Goal: Task Accomplishment & Management: Manage account settings

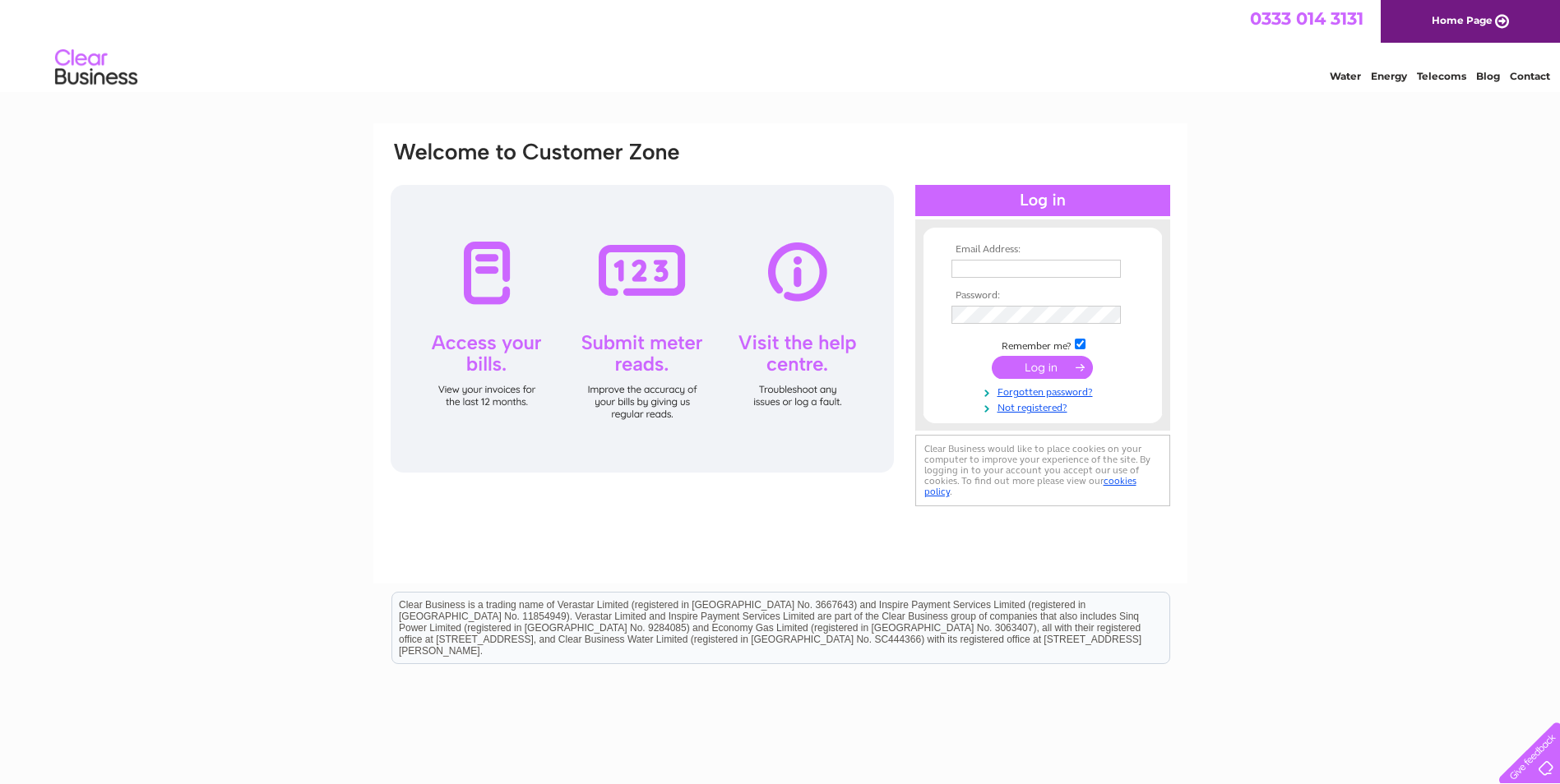
type input "bernard@foxglades.plus.com"
click at [1034, 368] on input "submit" at bounding box center [1042, 368] width 101 height 23
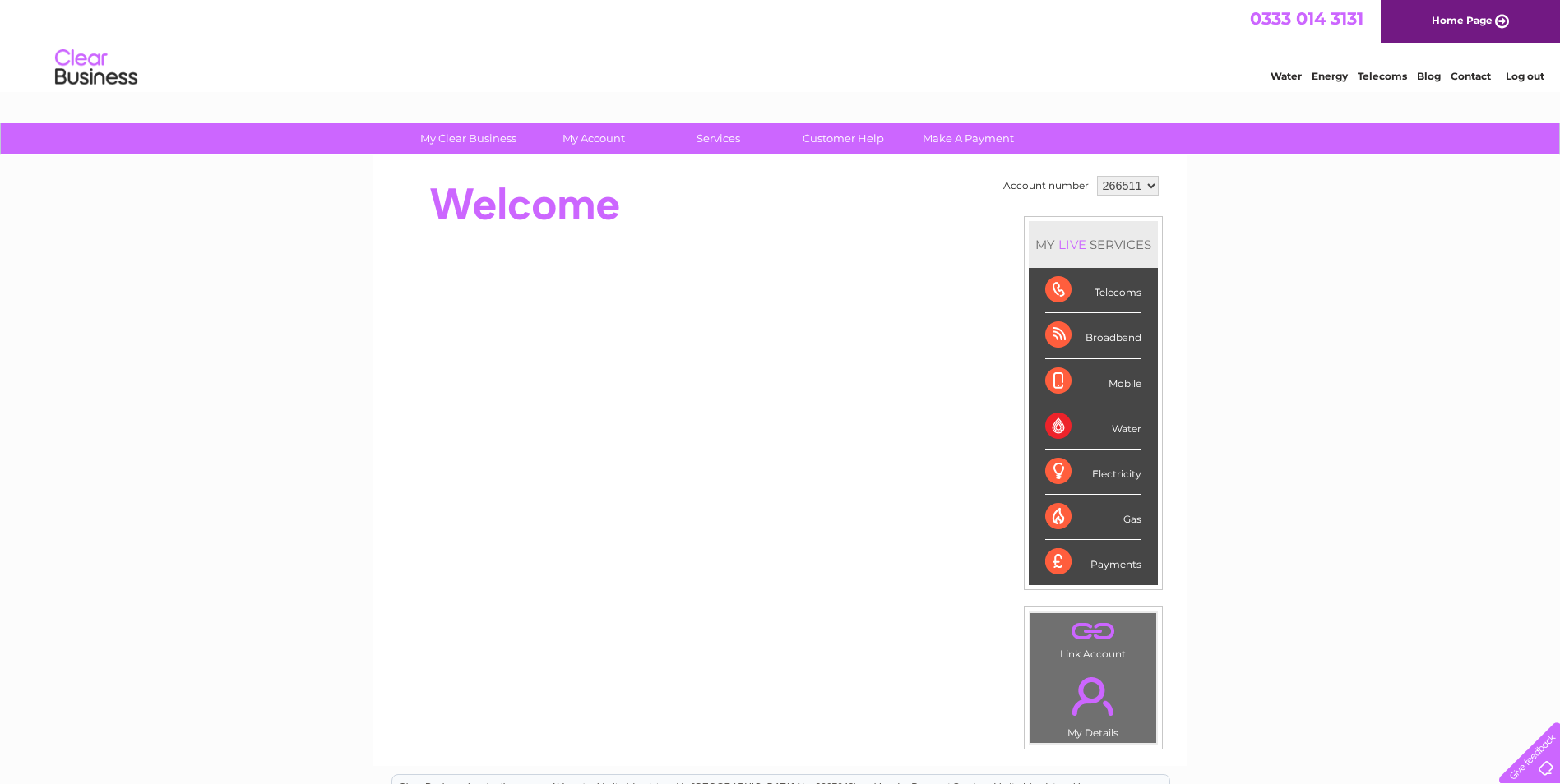
click at [1056, 296] on div "Telecoms" at bounding box center [1093, 291] width 96 height 45
click at [1124, 299] on div "Telecoms" at bounding box center [1093, 291] width 96 height 45
click at [1058, 305] on div "Telecoms" at bounding box center [1093, 291] width 96 height 45
click at [1051, 290] on div "Telecoms" at bounding box center [1093, 291] width 96 height 45
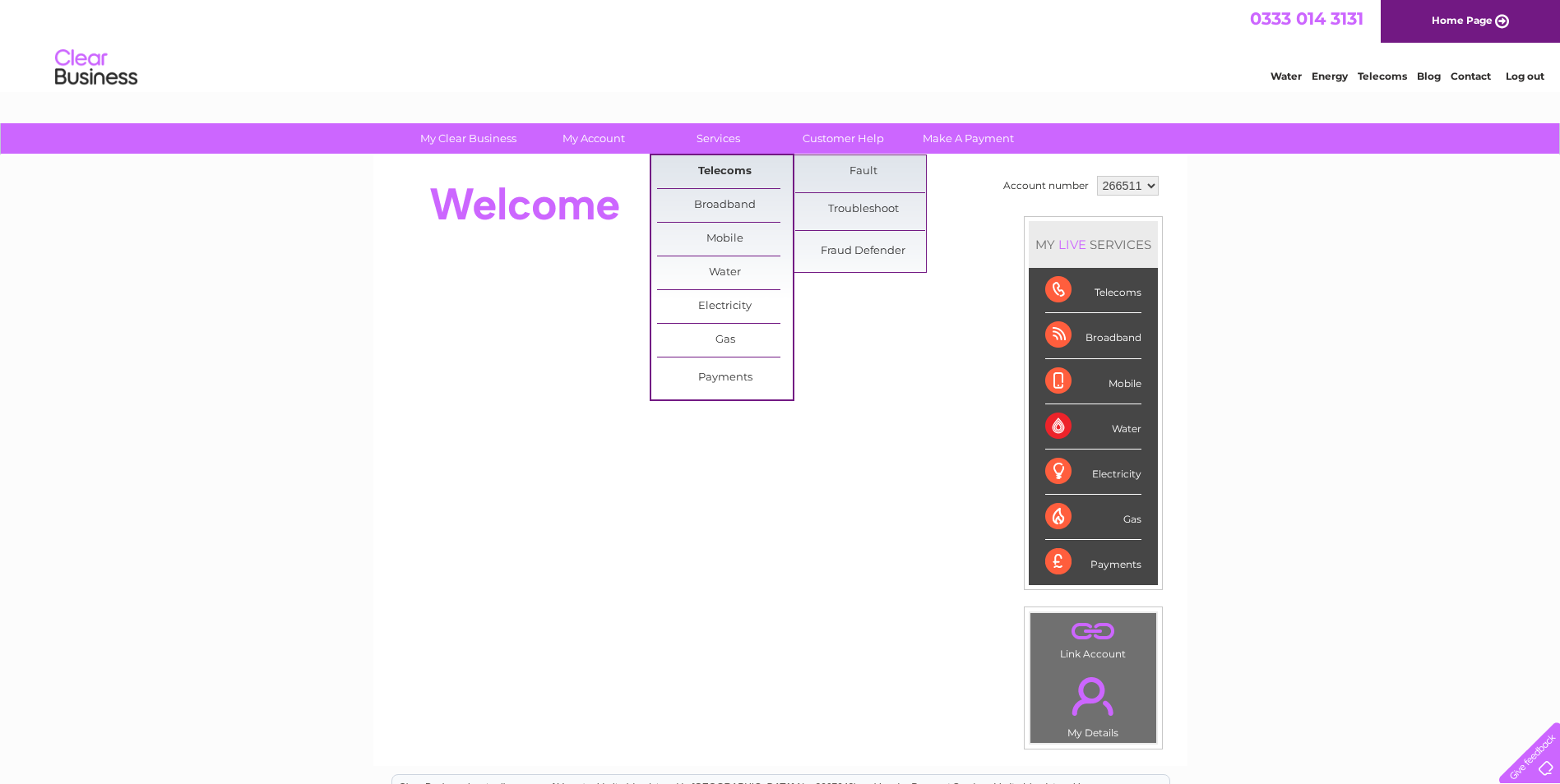
click at [740, 169] on link "Telecoms" at bounding box center [724, 171] width 136 height 33
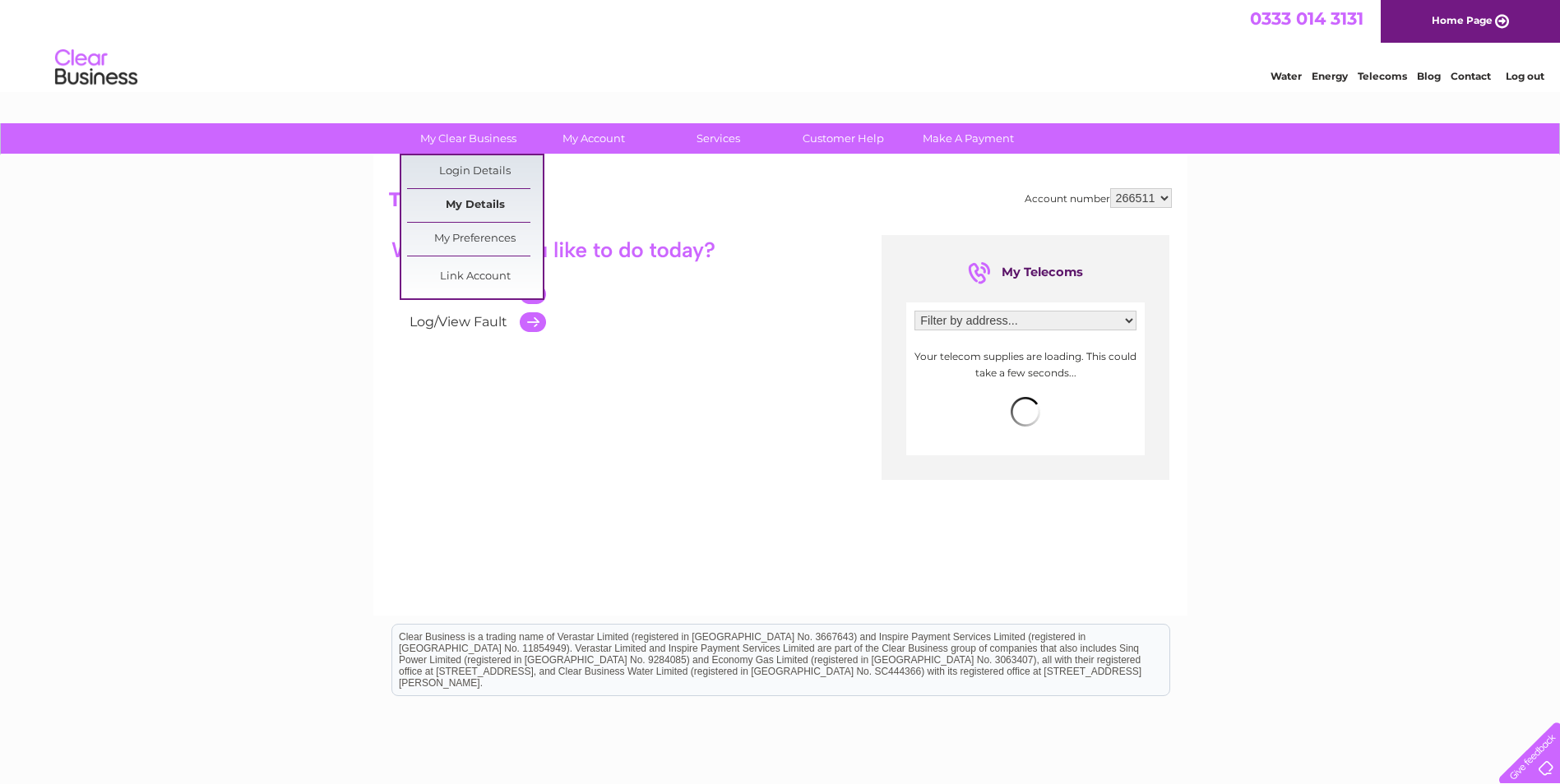
click at [497, 208] on link "My Details" at bounding box center [475, 205] width 136 height 33
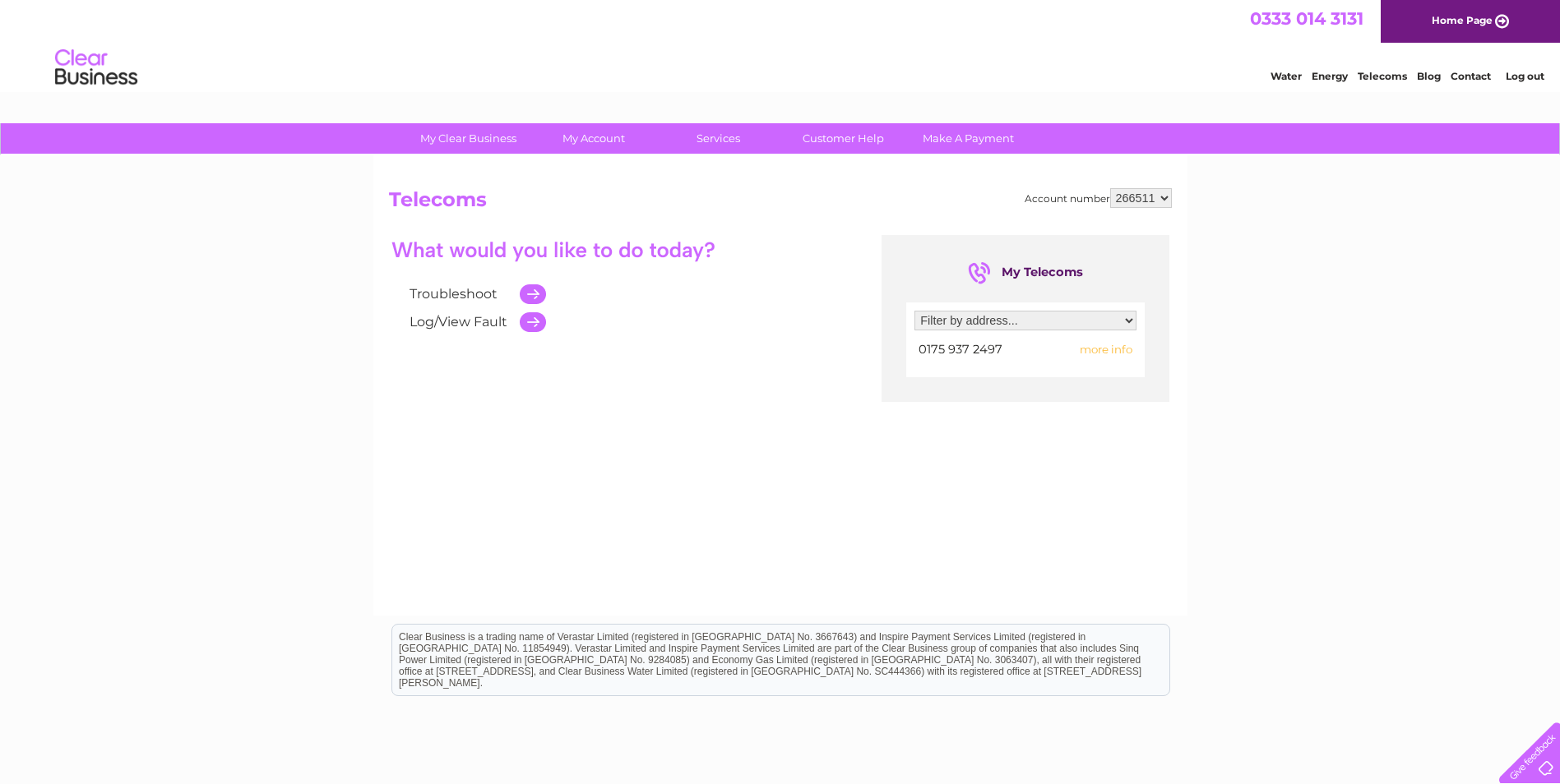
click at [1127, 326] on select "Filter by address... 69 Low Catton Road, Stamford Bridge, York, North Yorkshire…" at bounding box center [1025, 320] width 222 height 20
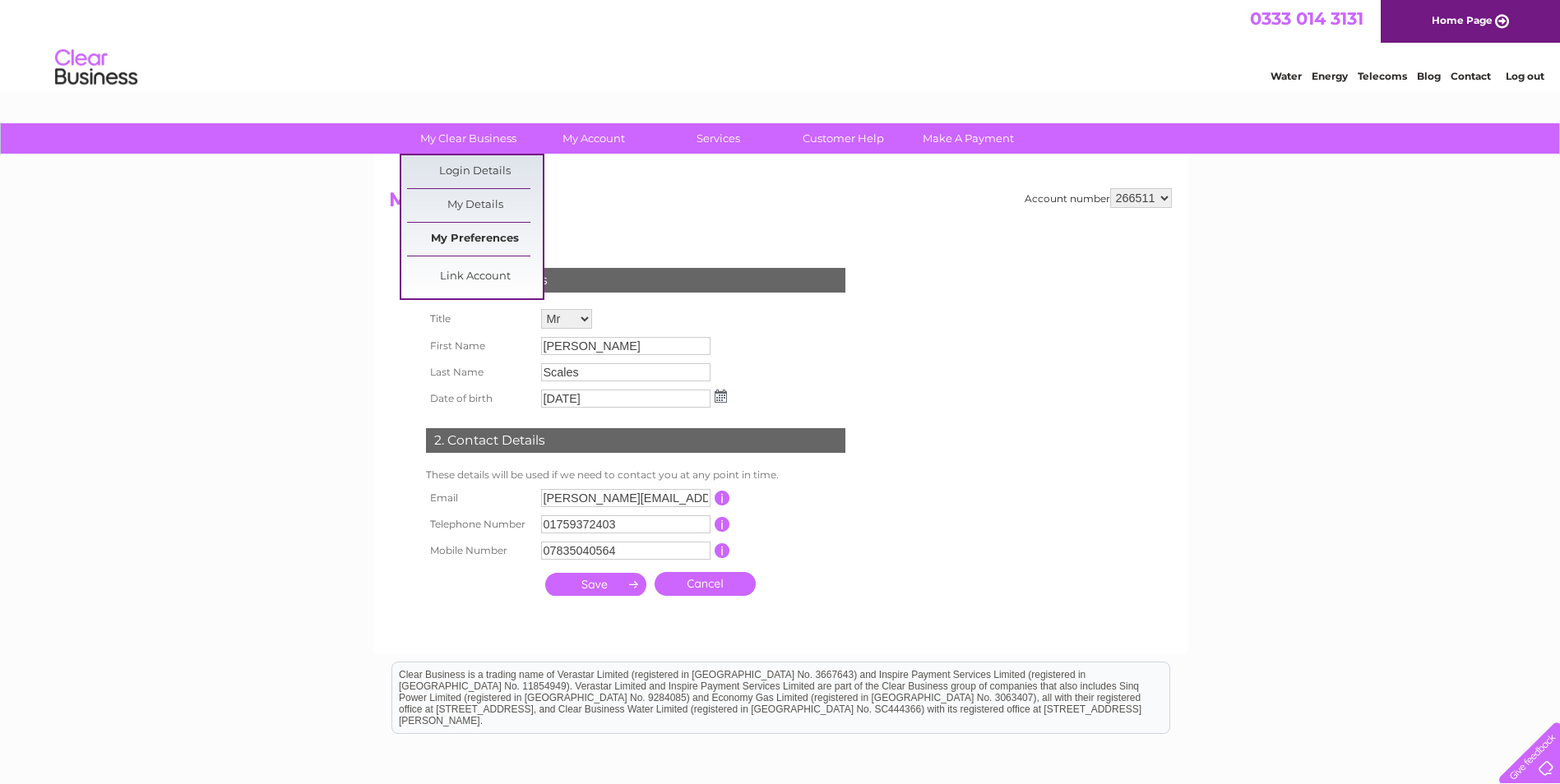
click at [487, 236] on link "My Preferences" at bounding box center [475, 239] width 136 height 33
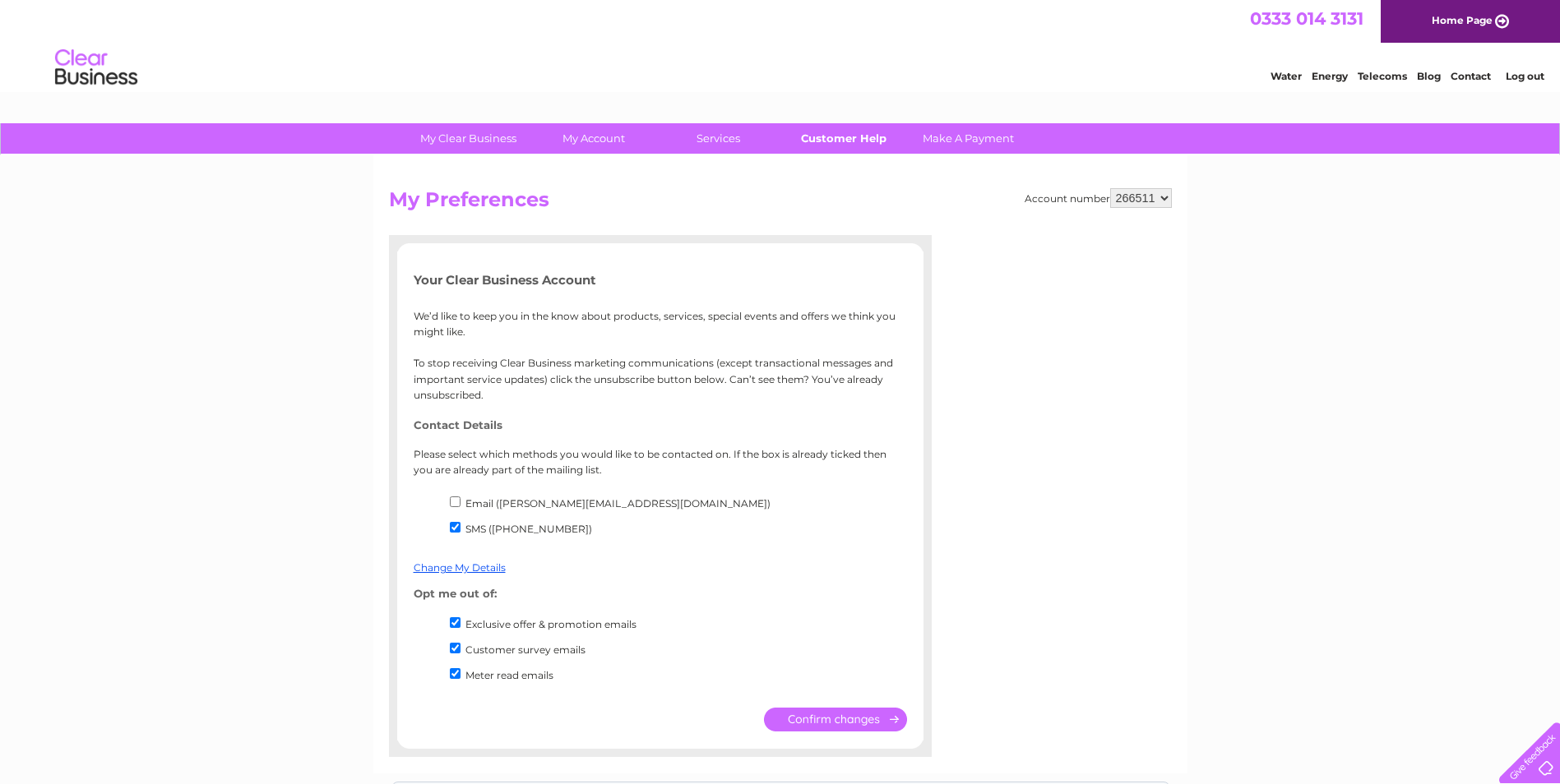
click at [844, 139] on link "Customer Help" at bounding box center [843, 138] width 136 height 30
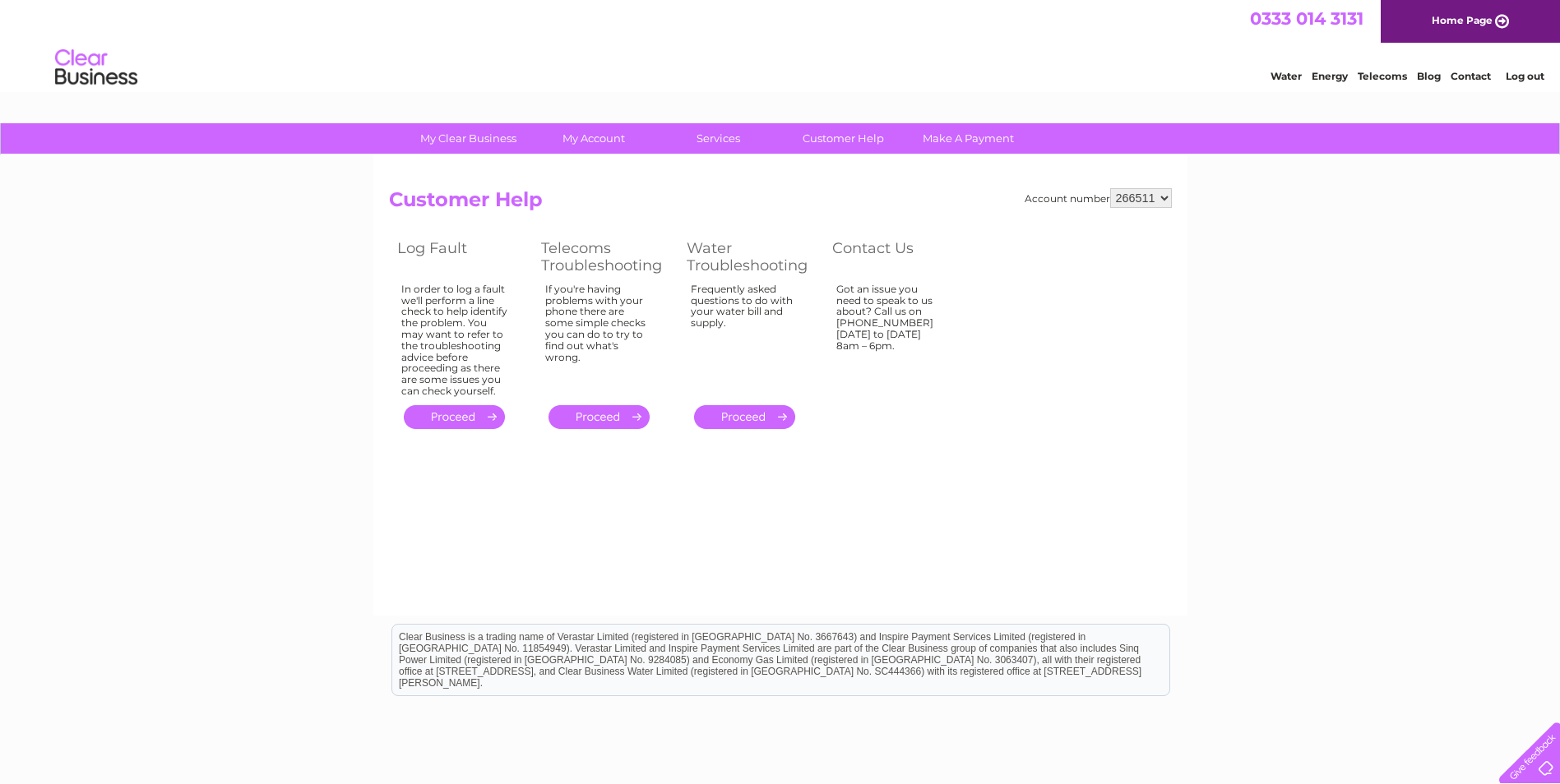
click at [1513, 75] on link "Log out" at bounding box center [1525, 76] width 39 height 13
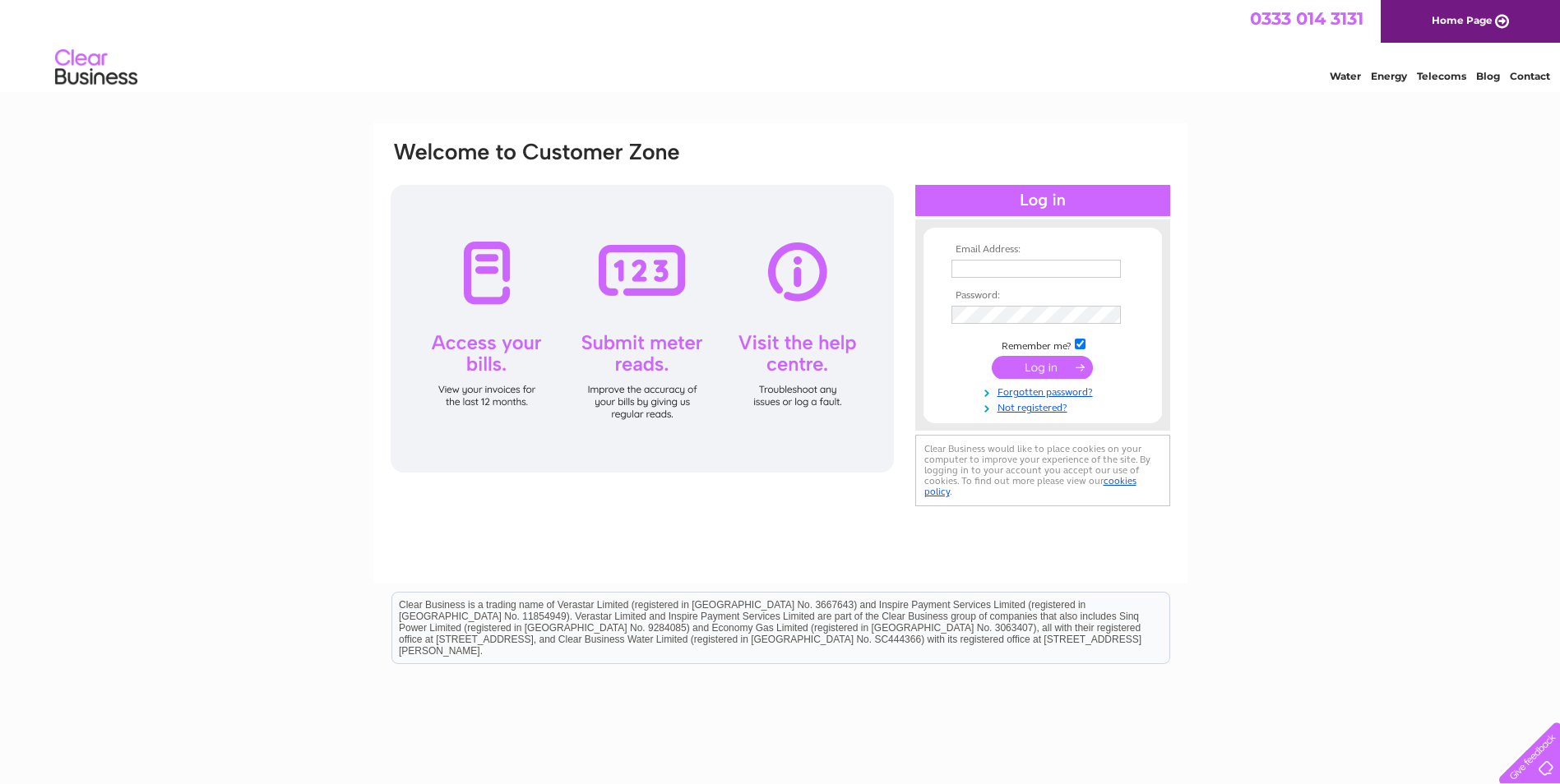
type input "[PERSON_NAME][EMAIL_ADDRESS][DOMAIN_NAME]"
click at [1449, 410] on div "Email Address: bernard@foxglades.plus.com Password:" at bounding box center [780, 493] width 1560 height 742
